Goal: Task Accomplishment & Management: Manage account settings

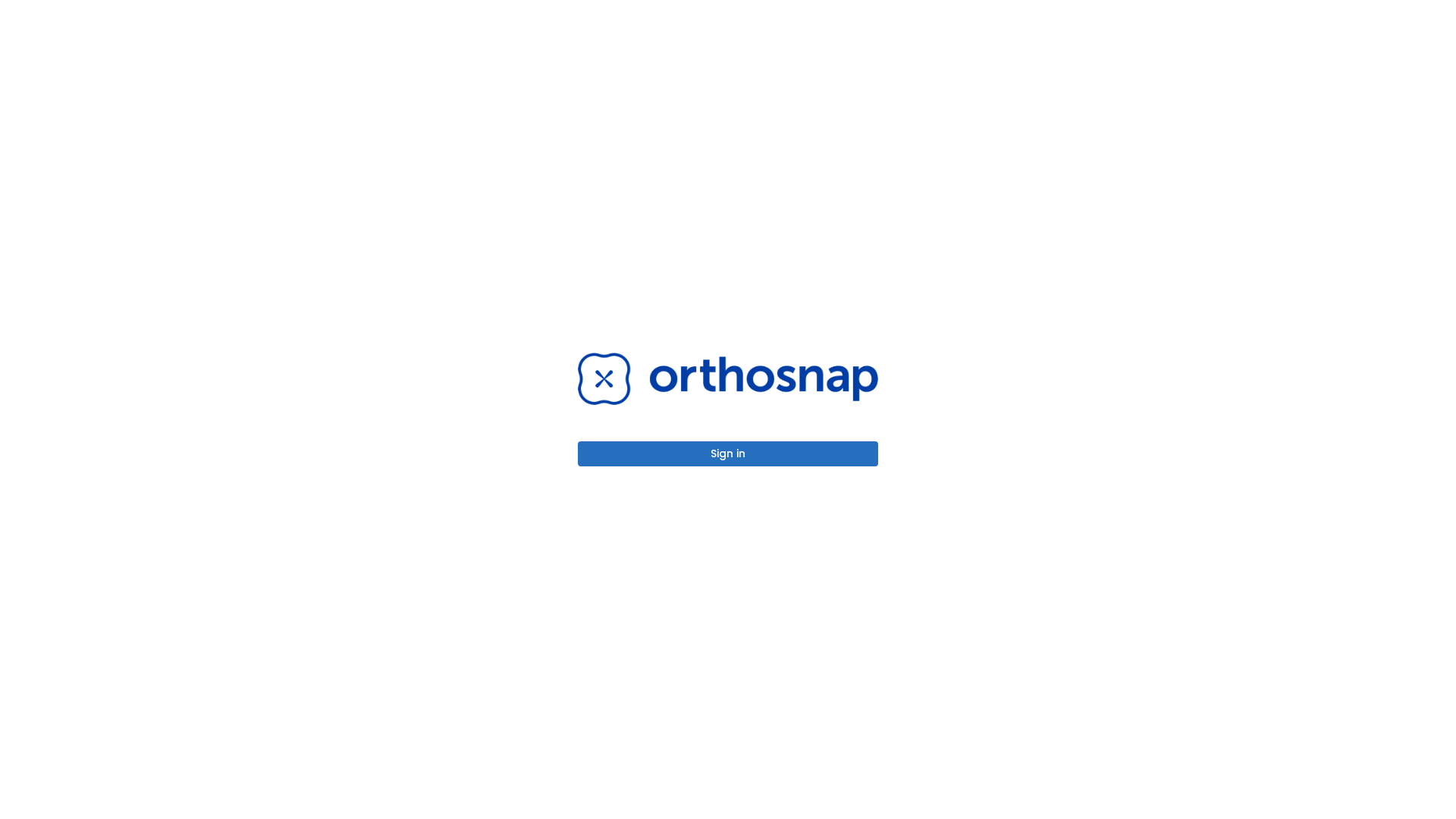
click at [728, 453] on button "Sign in" at bounding box center [727, 453] width 300 height 25
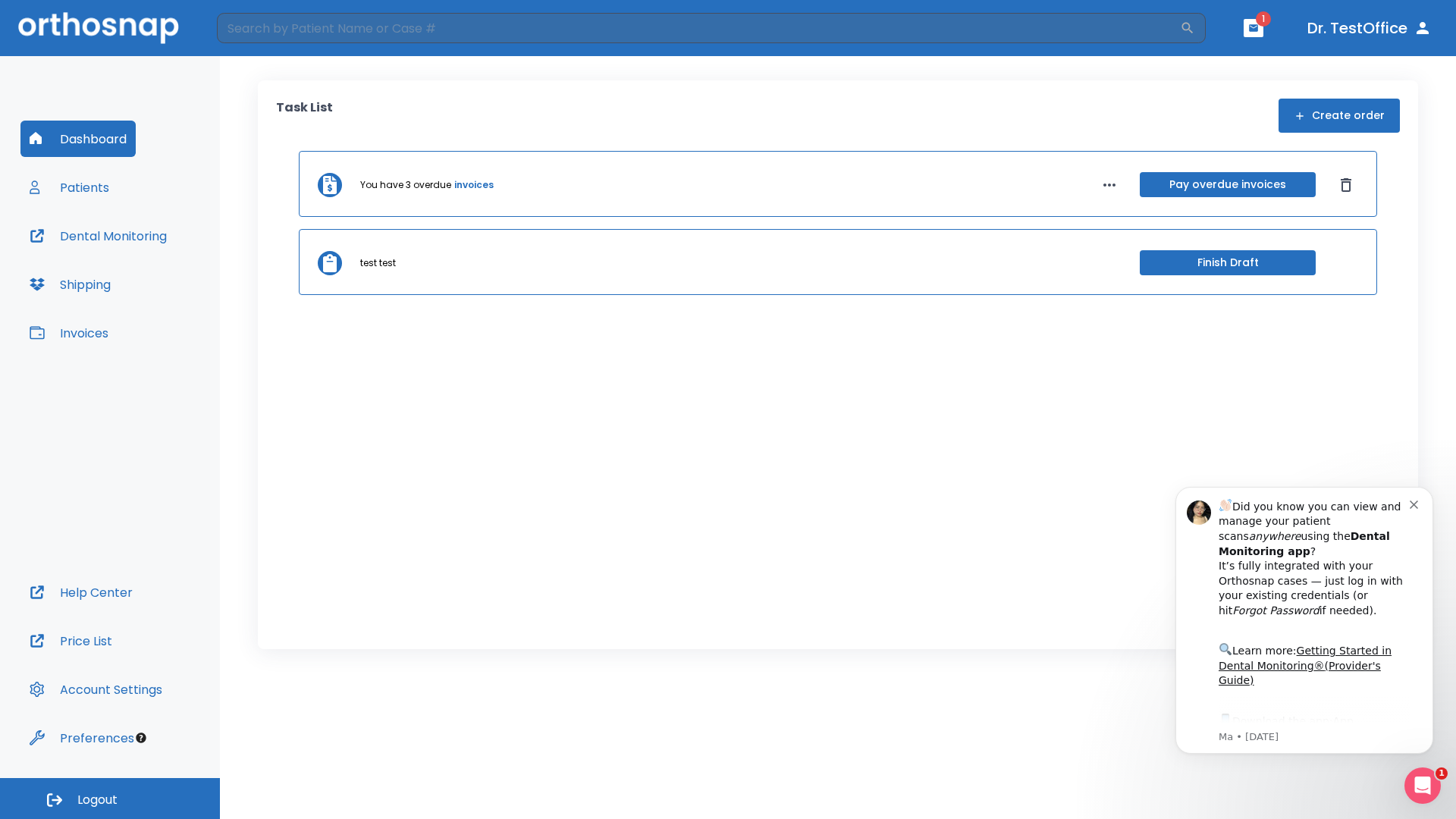
click at [110, 799] on span "Logout" at bounding box center [97, 800] width 40 height 16
